Goal: Transaction & Acquisition: Purchase product/service

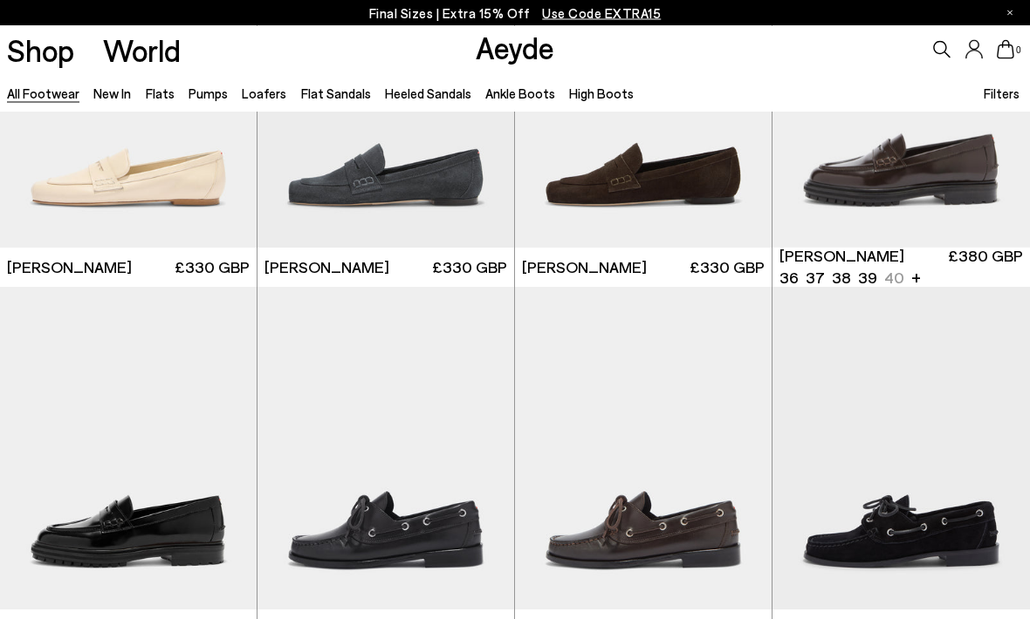
scroll to position [913, 0]
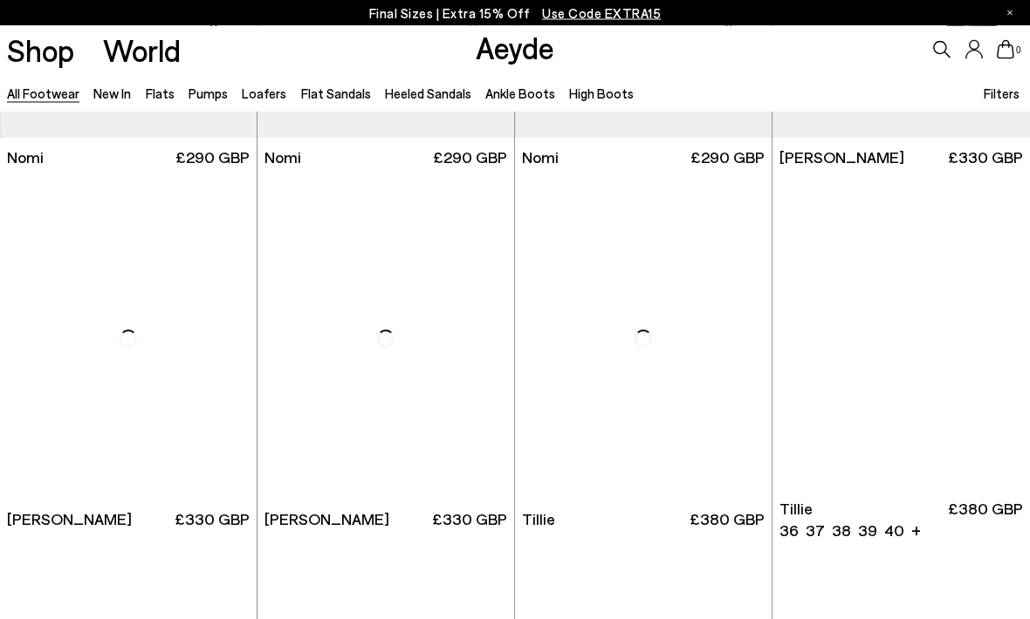
scroll to position [3564, 0]
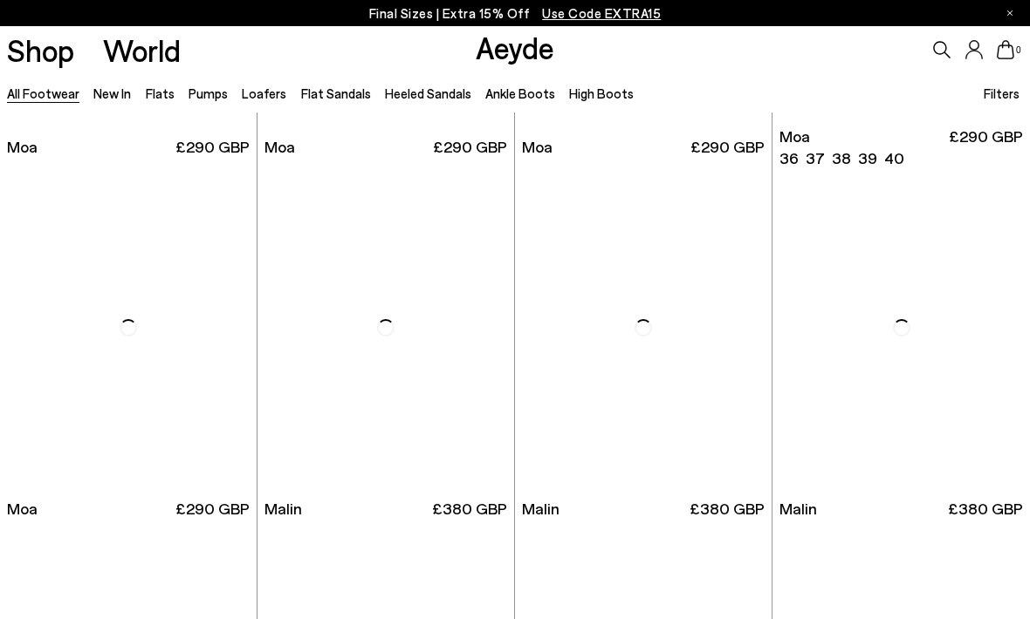
scroll to position [6460, 0]
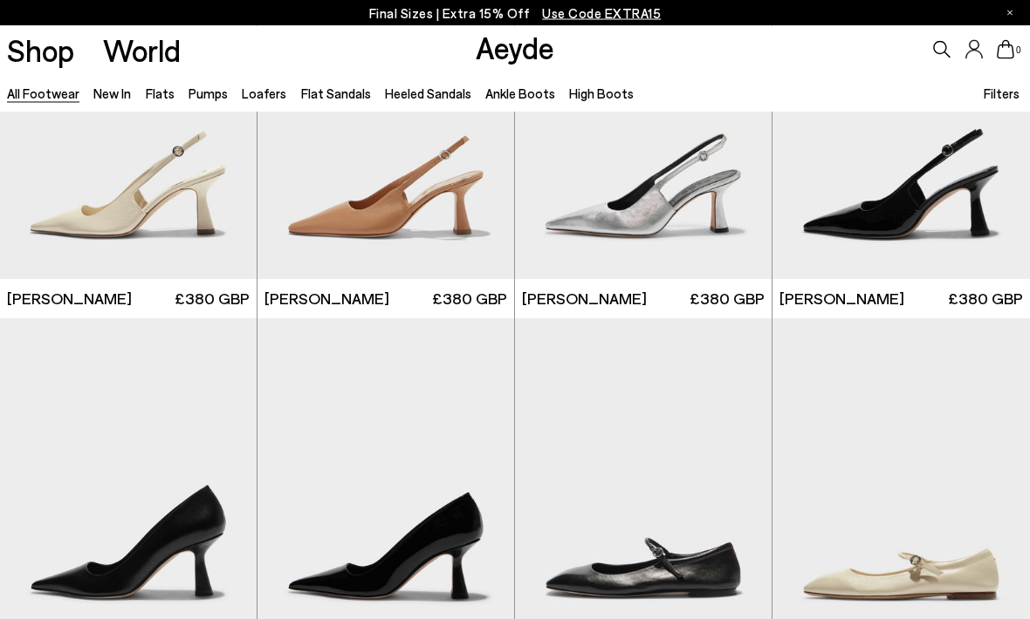
scroll to position [10230, 0]
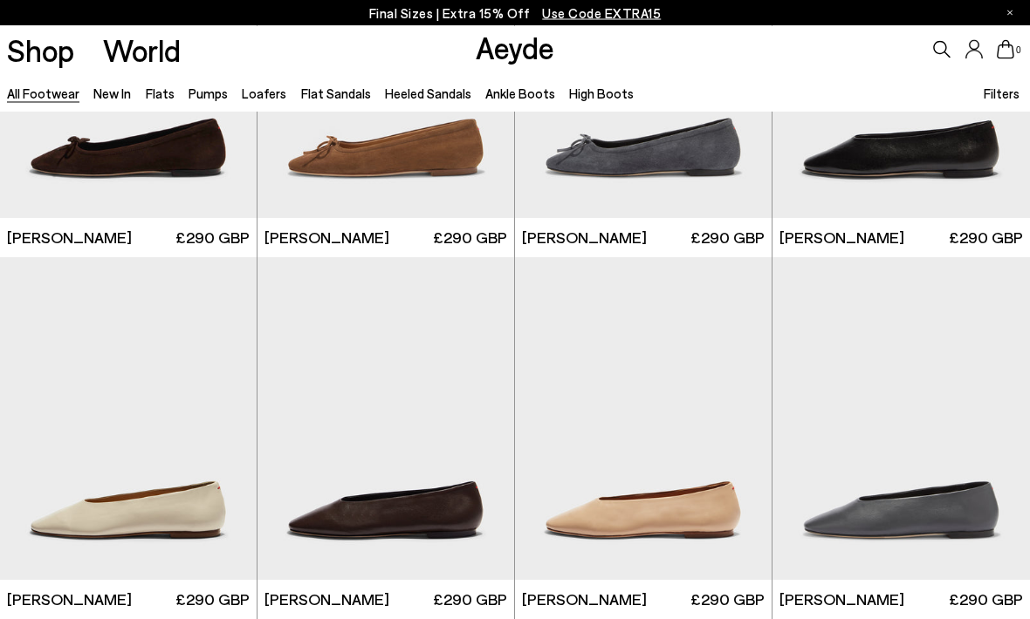
scroll to position [13249, 0]
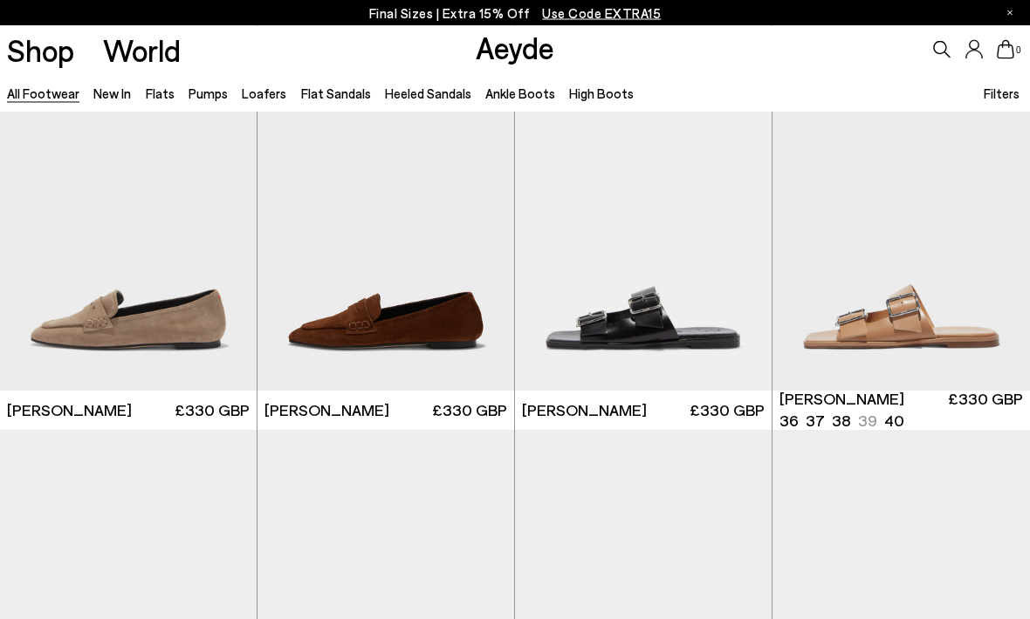
scroll to position [14878, 0]
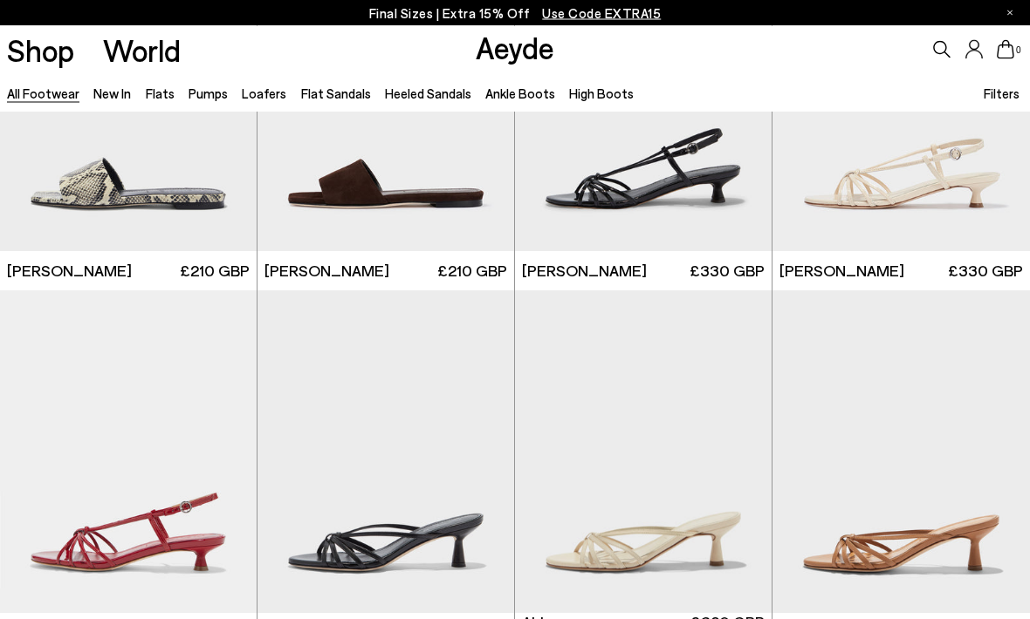
scroll to position [19841, 0]
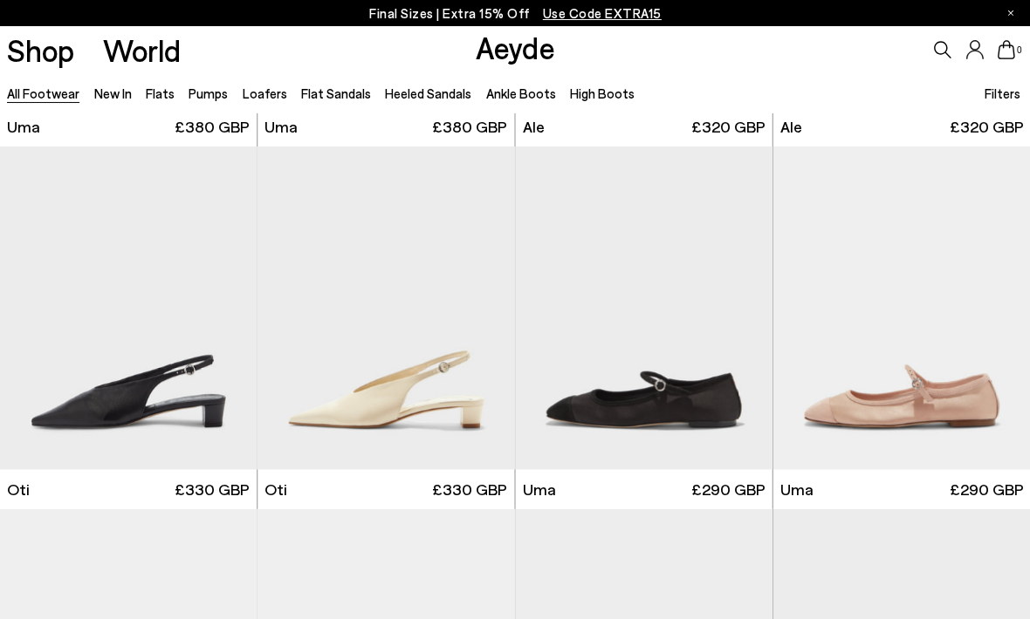
scroll to position [21686, 0]
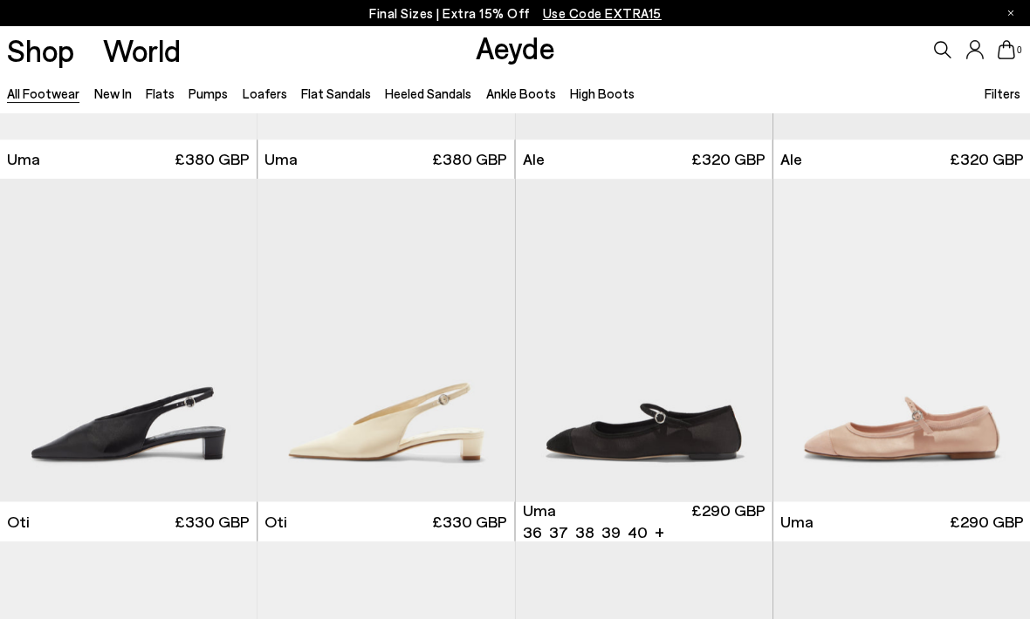
scroll to position [21678, 0]
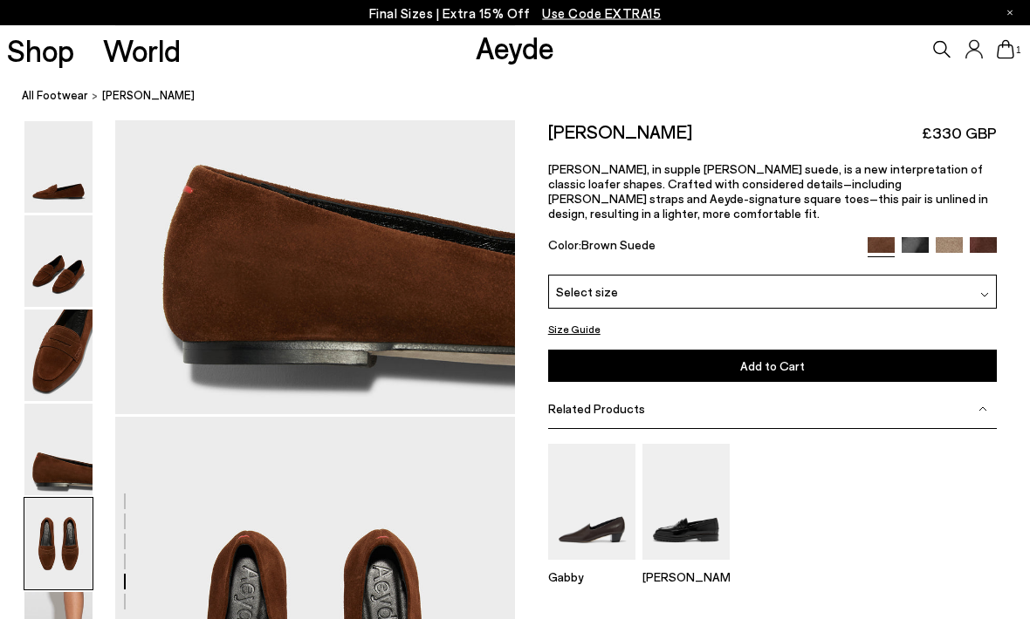
scroll to position [2142, 0]
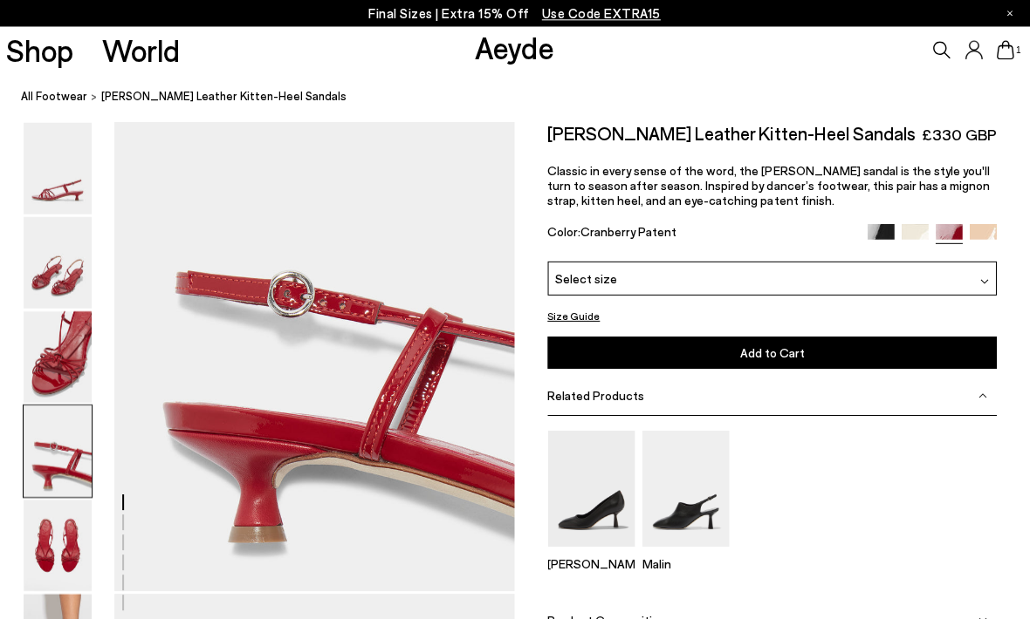
scroll to position [1617, 0]
